Goal: Find specific page/section: Find specific page/section

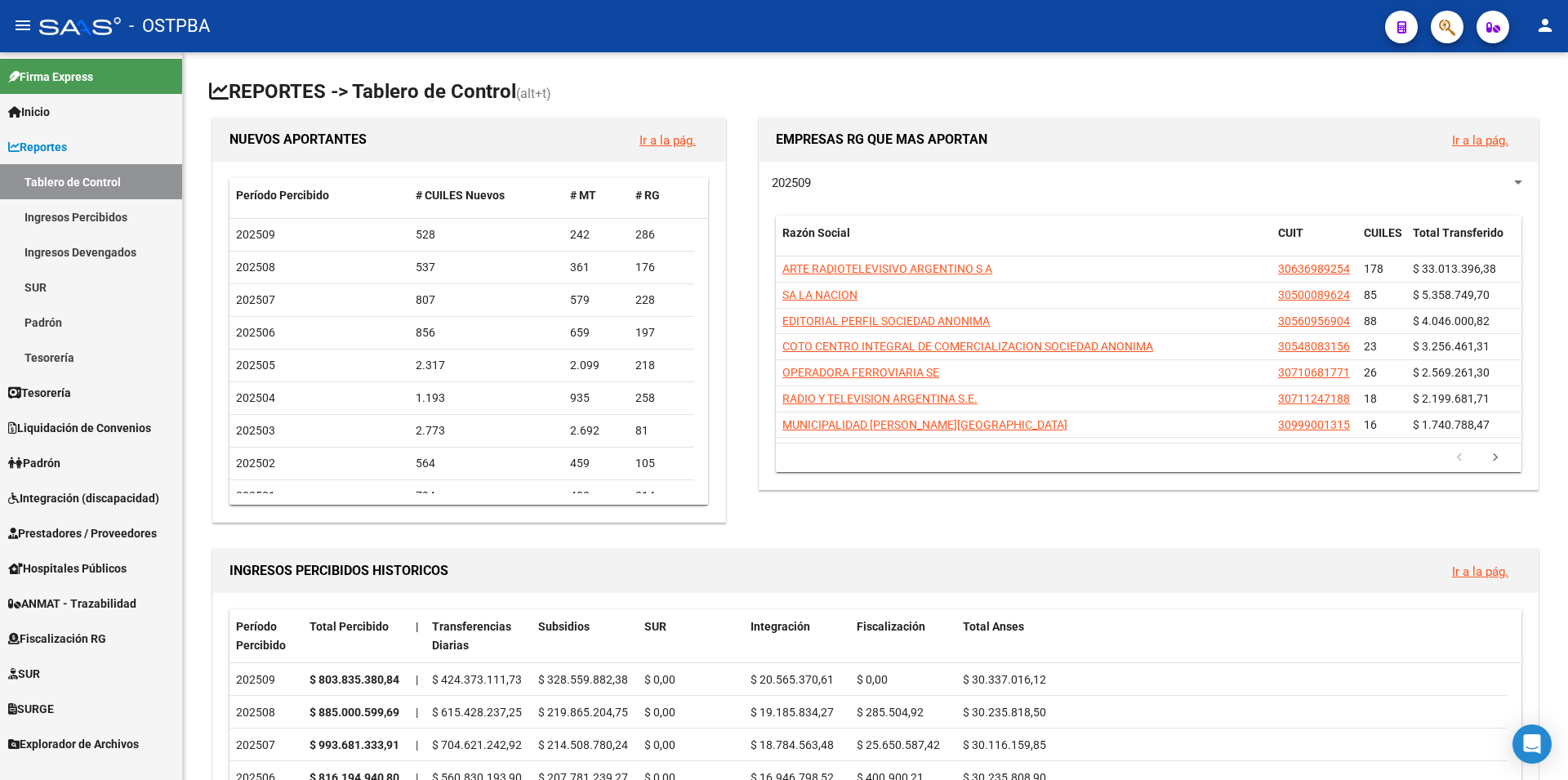
click at [85, 210] on link "Ingresos Percibidos" at bounding box center [91, 216] width 182 height 35
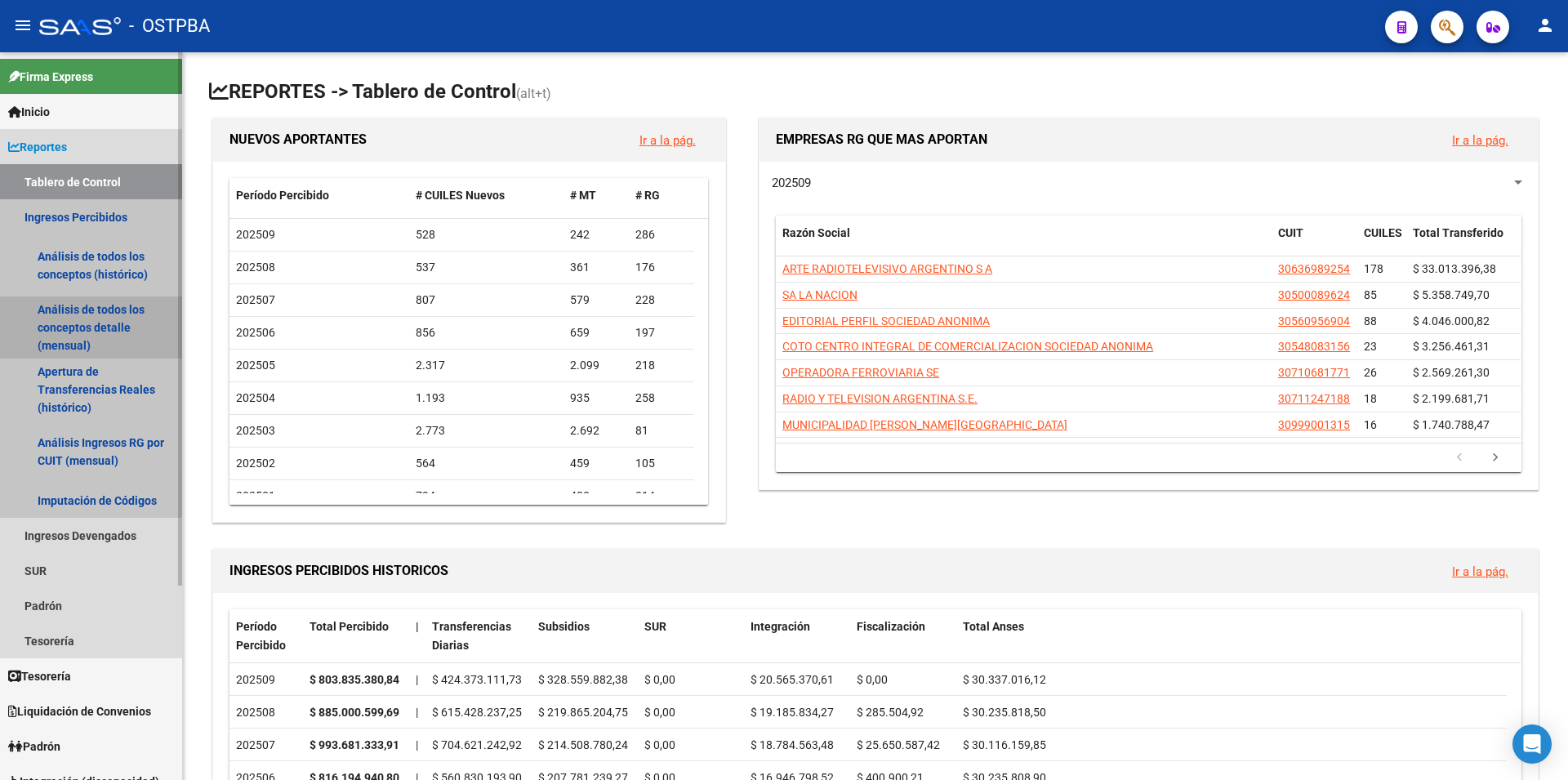
click at [86, 323] on link "Análisis de todos los conceptos detalle (mensual)" at bounding box center [91, 328] width 182 height 63
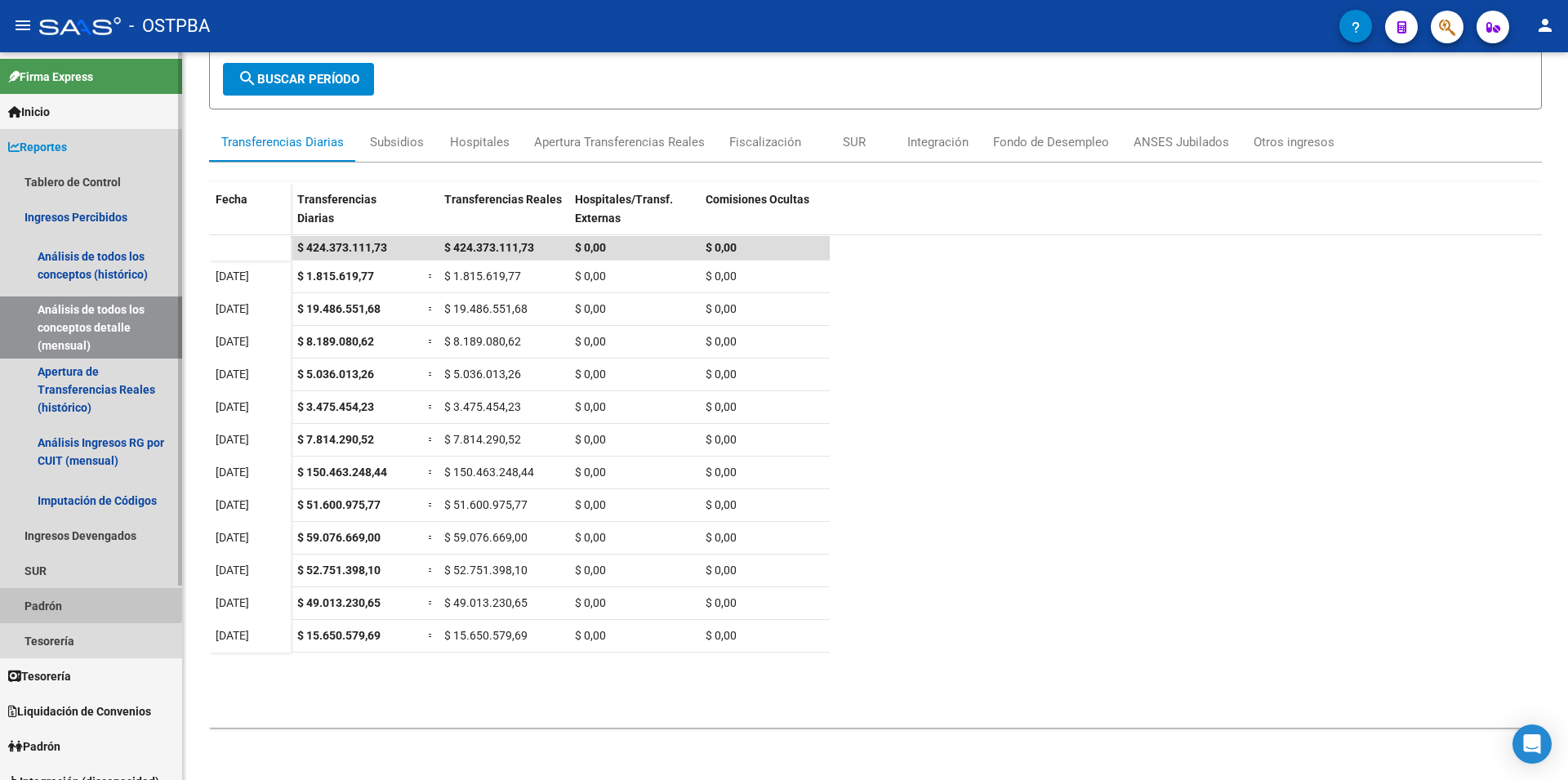
click at [38, 605] on link "Padrón" at bounding box center [91, 606] width 182 height 35
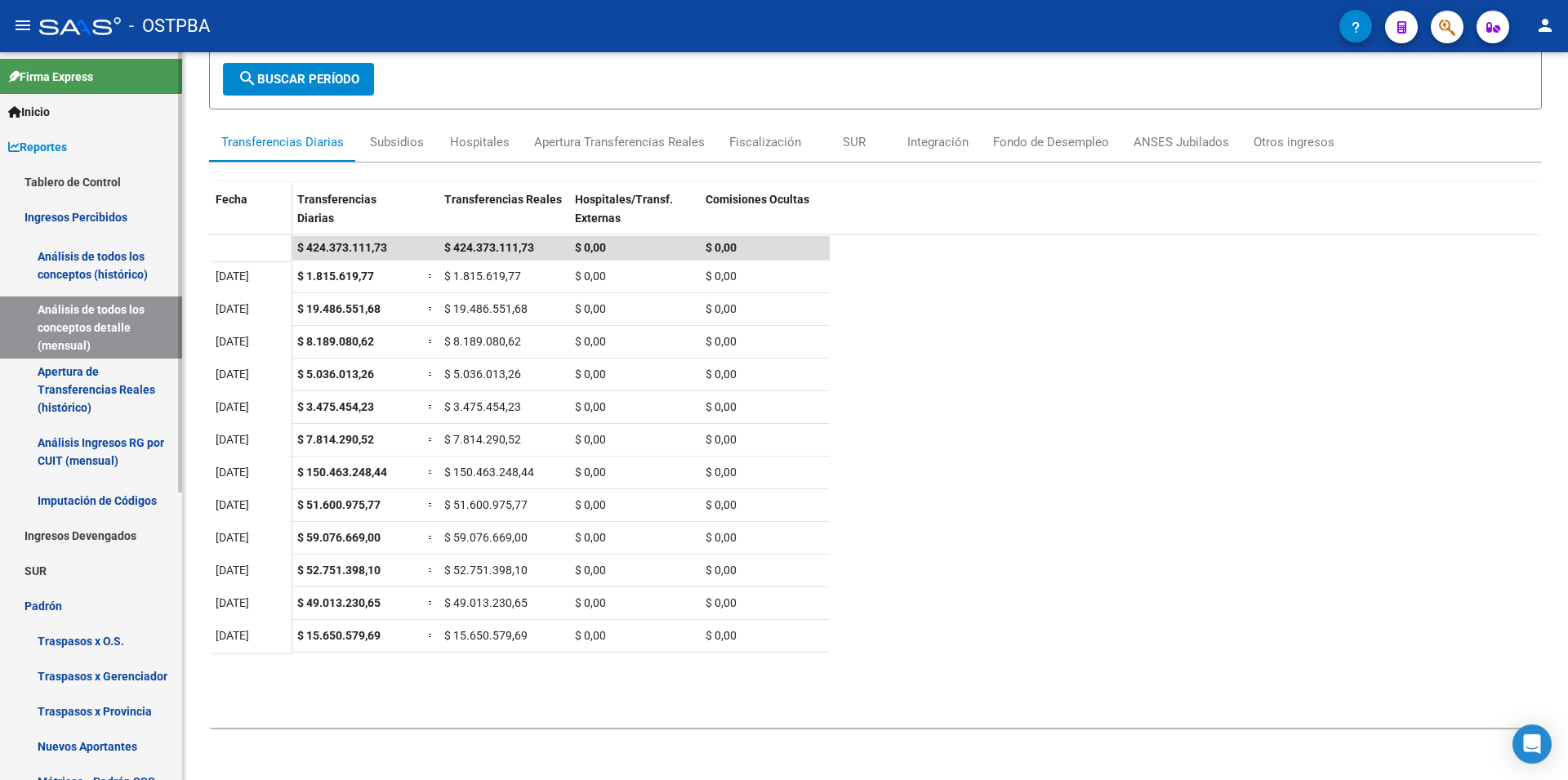
scroll to position [88, 0]
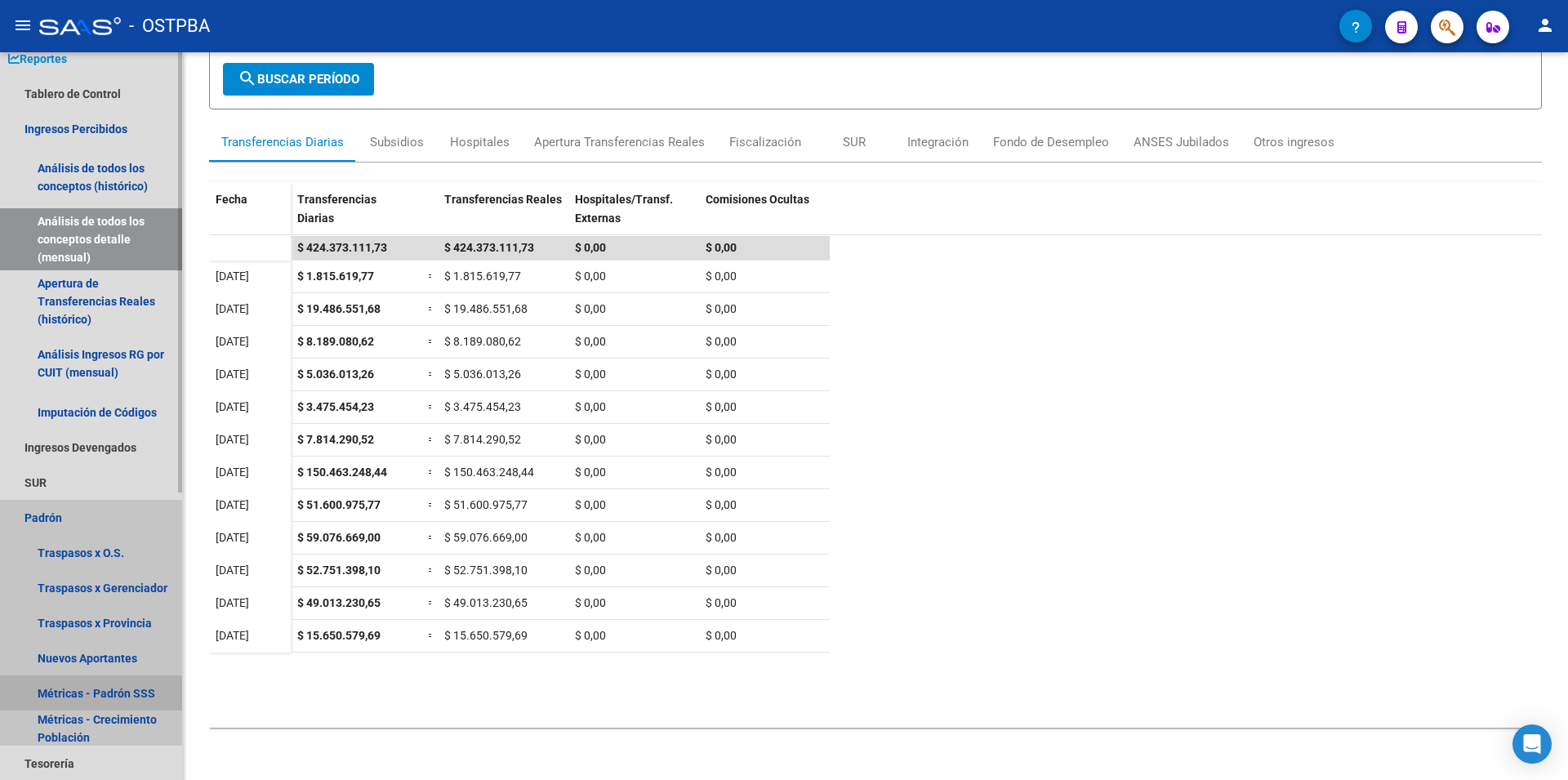
click at [116, 690] on link "Métricas - Padrón SSS" at bounding box center [91, 693] width 182 height 35
